Goal: Check status: Check status

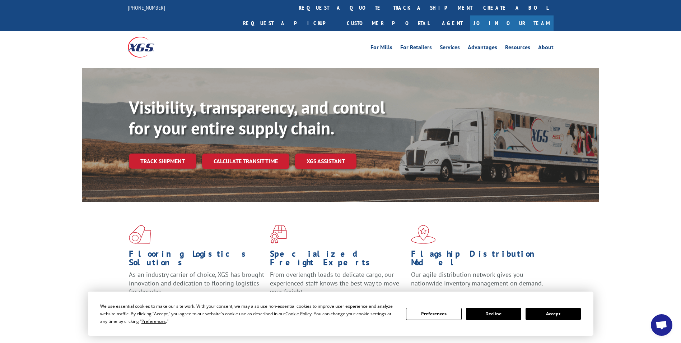
click at [540, 310] on button "Accept" at bounding box center [553, 313] width 55 height 12
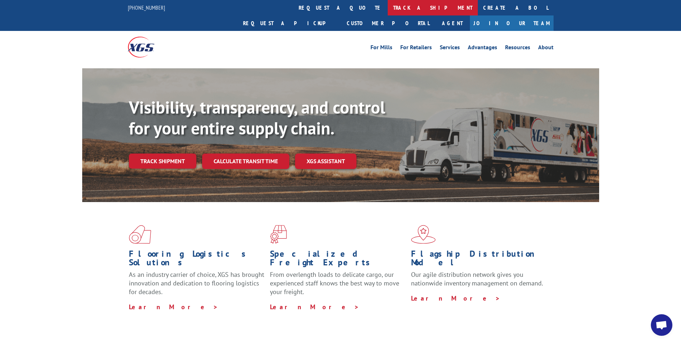
click at [388, 8] on link "track a shipment" at bounding box center [433, 7] width 90 height 15
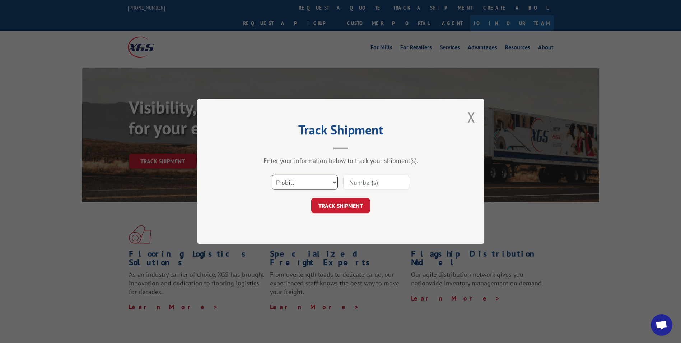
click at [334, 184] on select "Select category... Probill BOL PO" at bounding box center [305, 182] width 66 height 15
select select "bol"
click at [272, 175] on select "Select category... Probill BOL PO" at bounding box center [305, 182] width 66 height 15
click at [364, 181] on input at bounding box center [376, 182] width 66 height 15
type input "5589538"
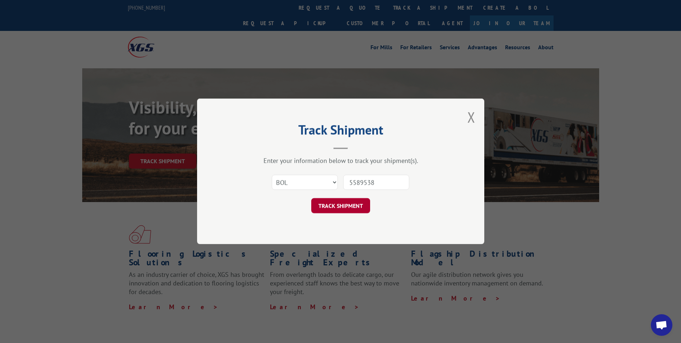
click at [356, 205] on button "TRACK SHIPMENT" at bounding box center [340, 205] width 59 height 15
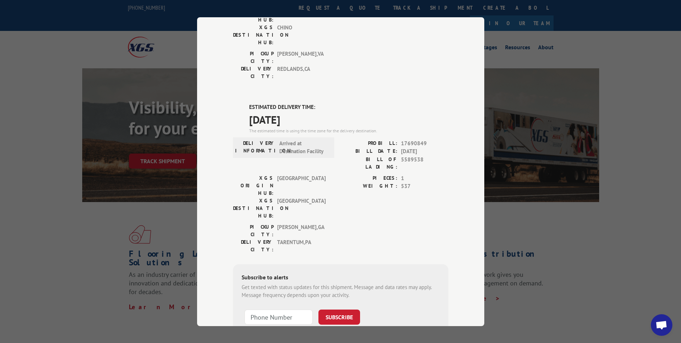
scroll to position [132, 0]
